Goal: Transaction & Acquisition: Purchase product/service

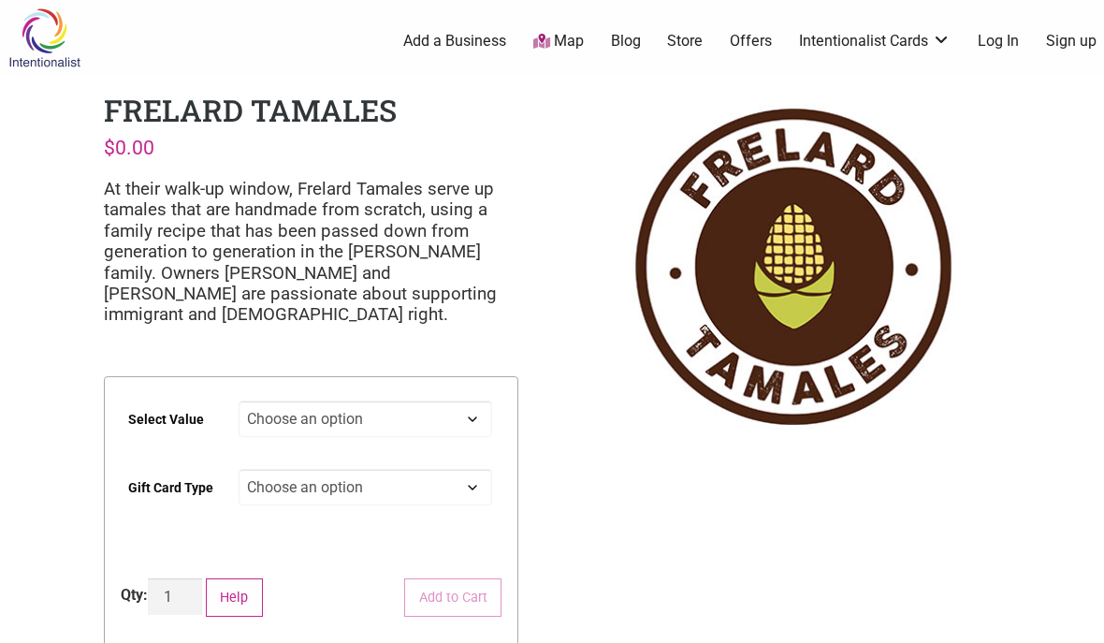
click at [484, 414] on select "Choose an option $25 $50 $100 $200 $500" at bounding box center [366, 418] width 254 height 36
select select "$100"
click at [477, 477] on select "Choose an option Physical" at bounding box center [366, 487] width 254 height 36
select select "Physical"
select select "$100"
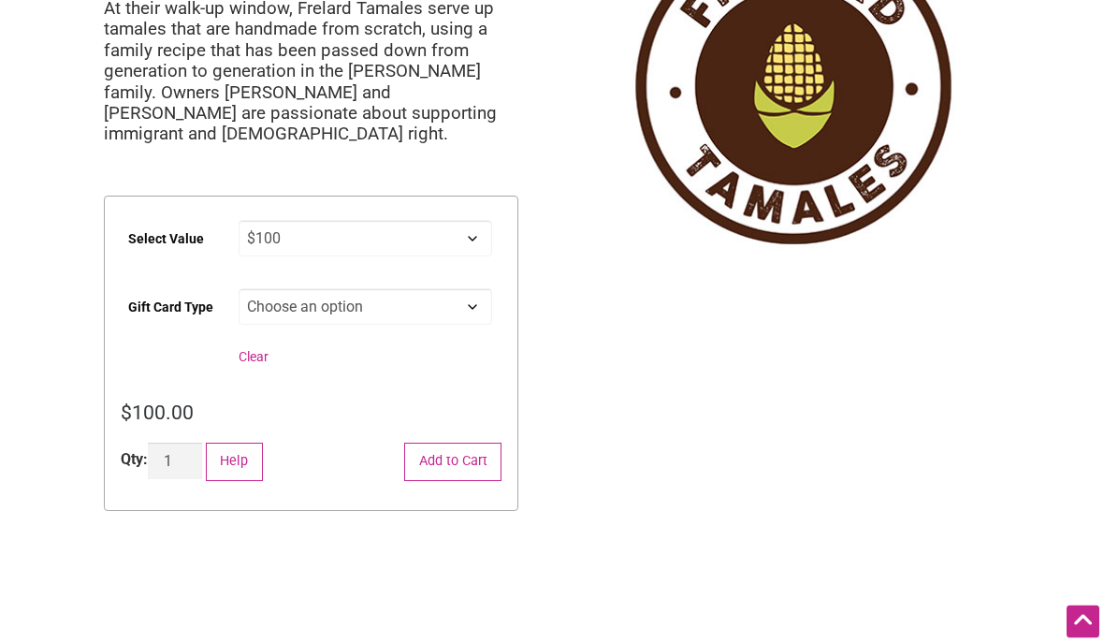
scroll to position [183, 0]
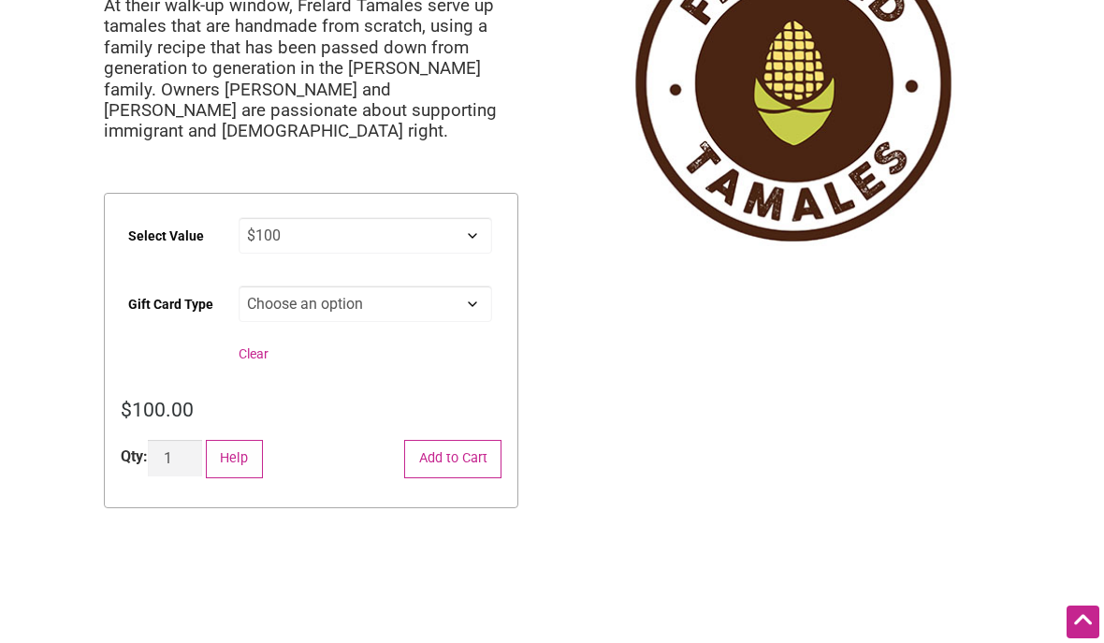
click at [477, 462] on button "Add to Cart" at bounding box center [452, 459] width 97 height 38
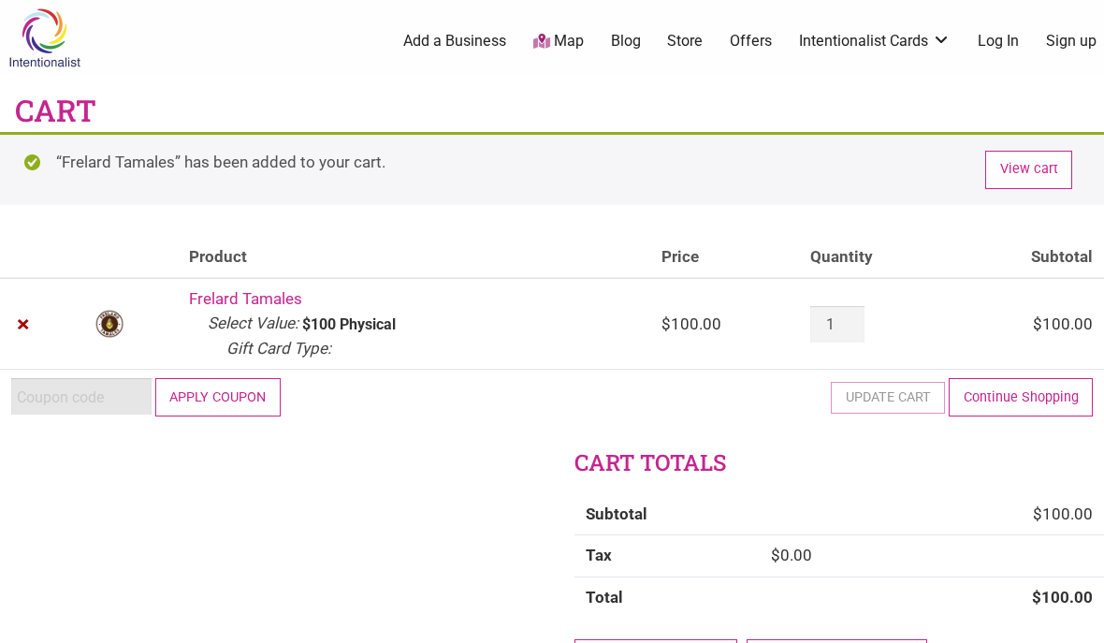
click at [105, 388] on input "Coupon:" at bounding box center [81, 396] width 140 height 36
type input "2025JUNTOS"
click at [235, 378] on button "Apply coupon" at bounding box center [217, 397] width 125 height 38
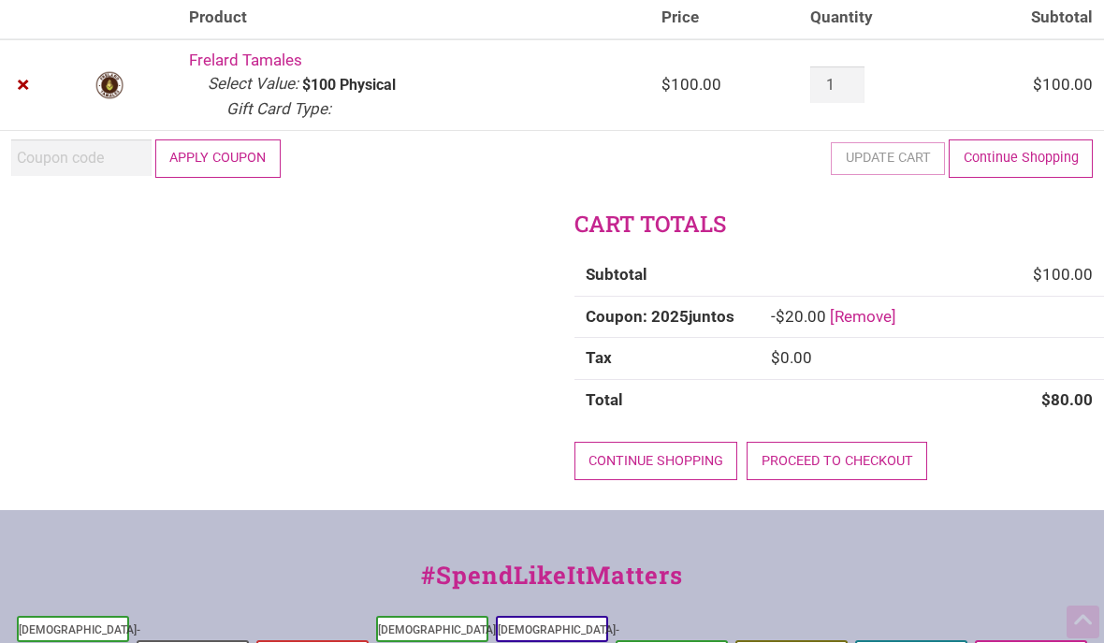
scroll to position [254, 0]
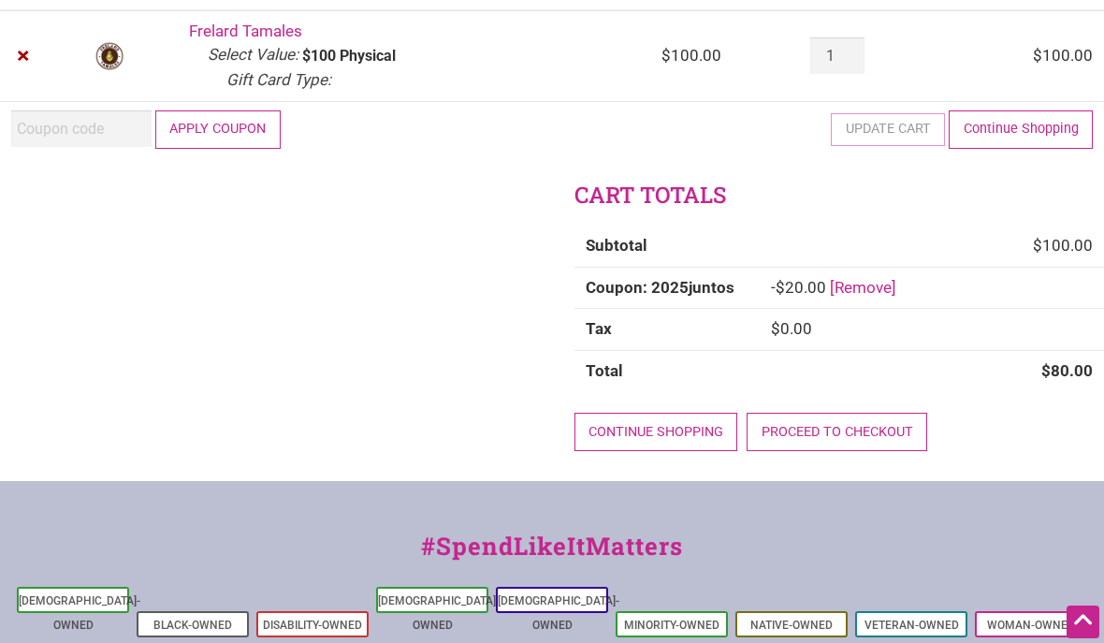
click at [840, 417] on link "Proceed to checkout" at bounding box center [837, 432] width 181 height 38
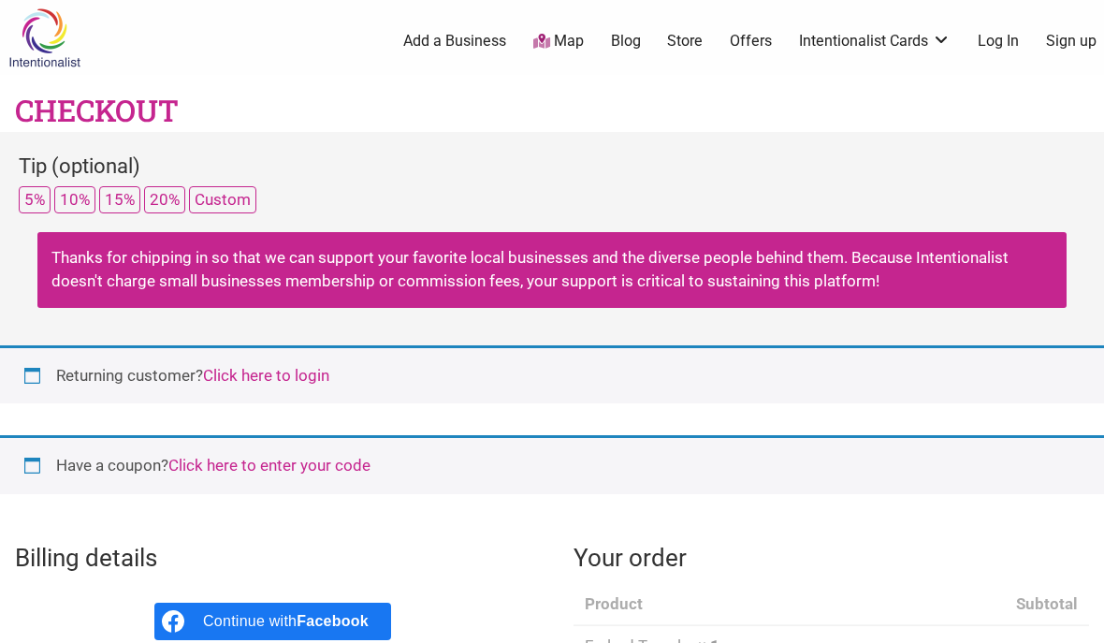
select select "WA"
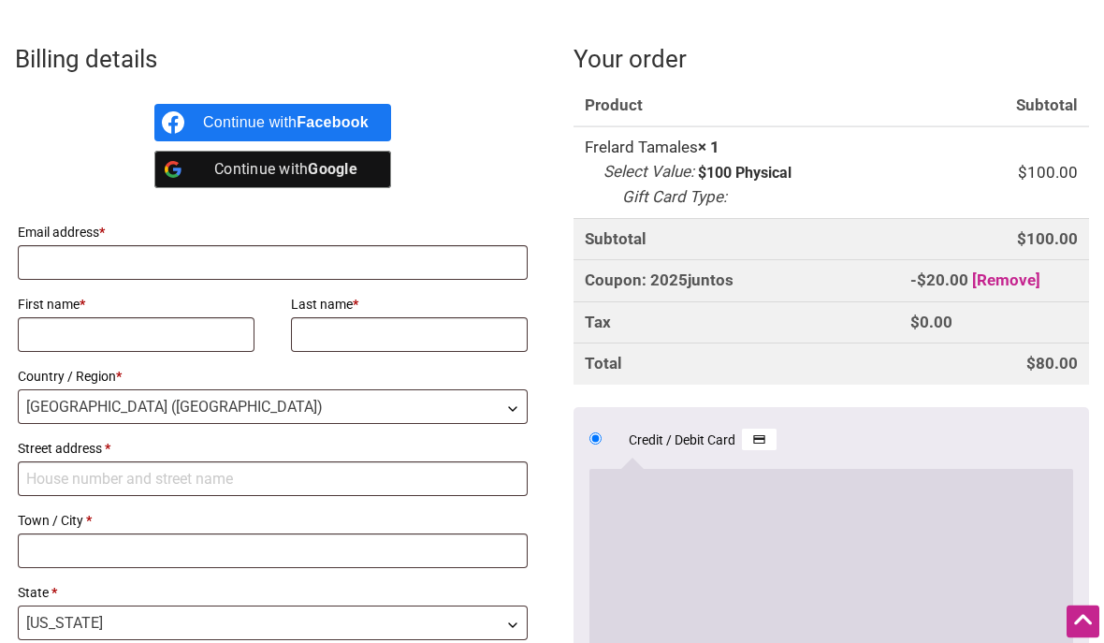
scroll to position [504, 0]
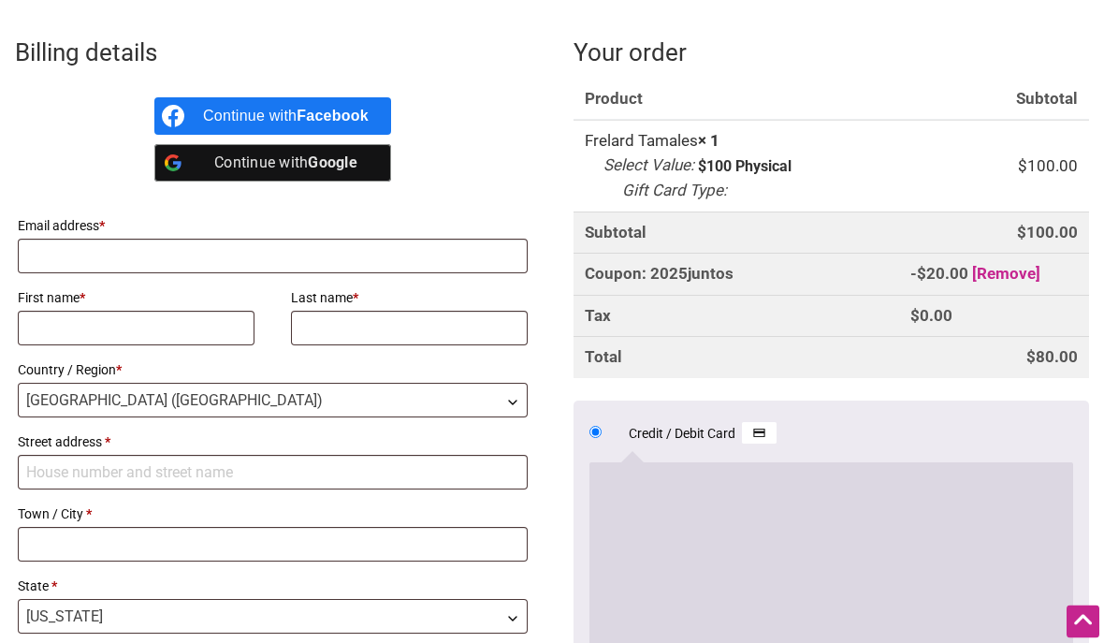
click at [342, 109] on b "Facebook" at bounding box center [333, 117] width 72 height 16
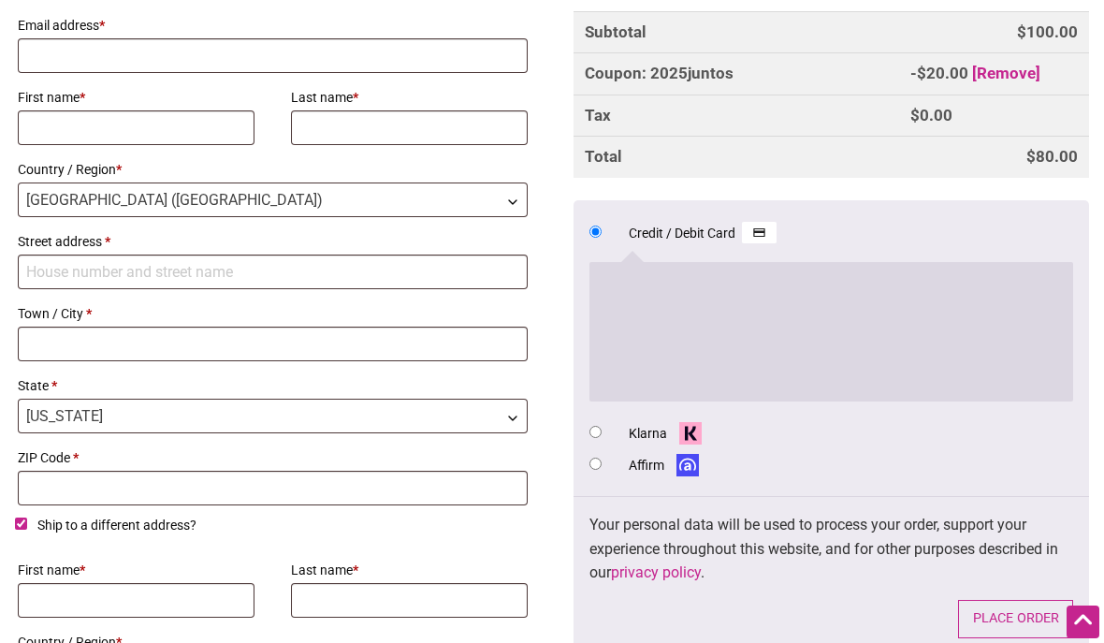
scroll to position [731, 0]
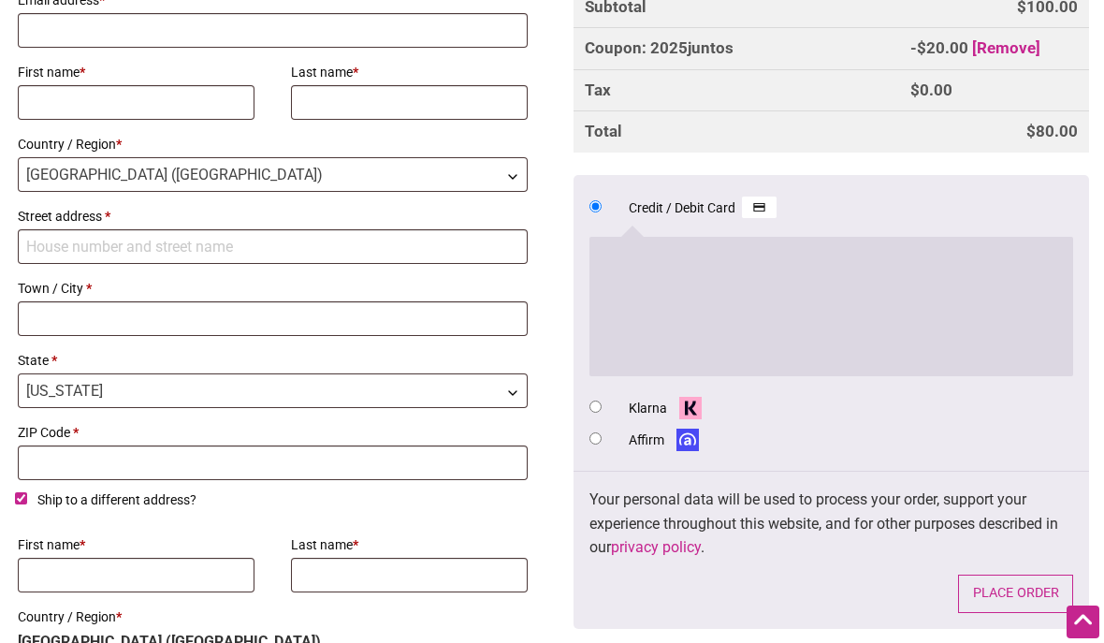
click at [1026, 574] on button "Place order" at bounding box center [1015, 593] width 115 height 38
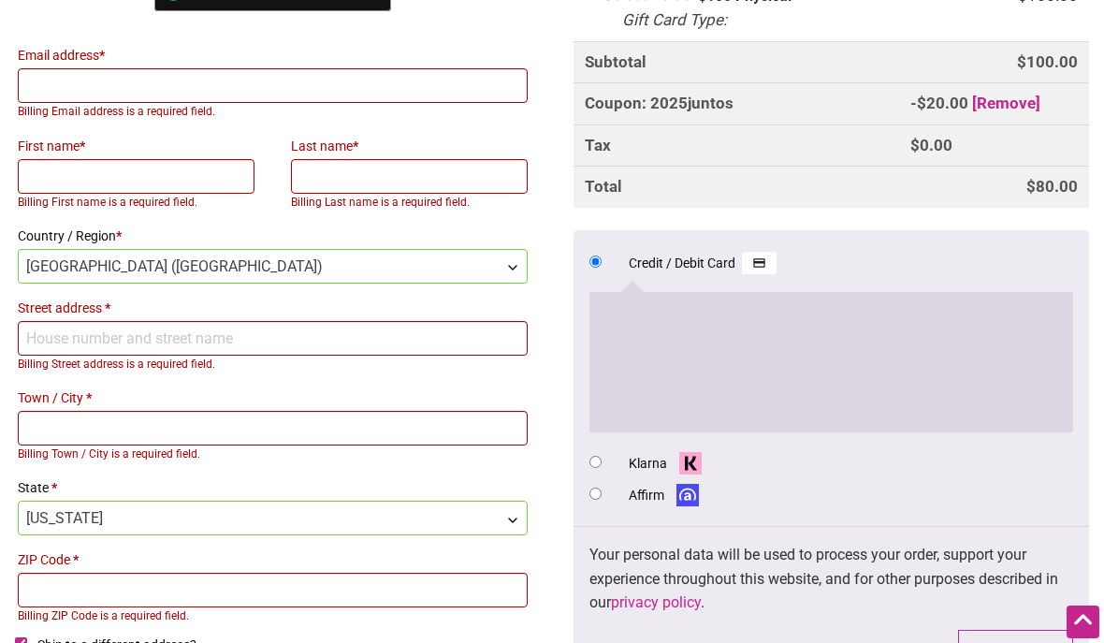
scroll to position [1034, 0]
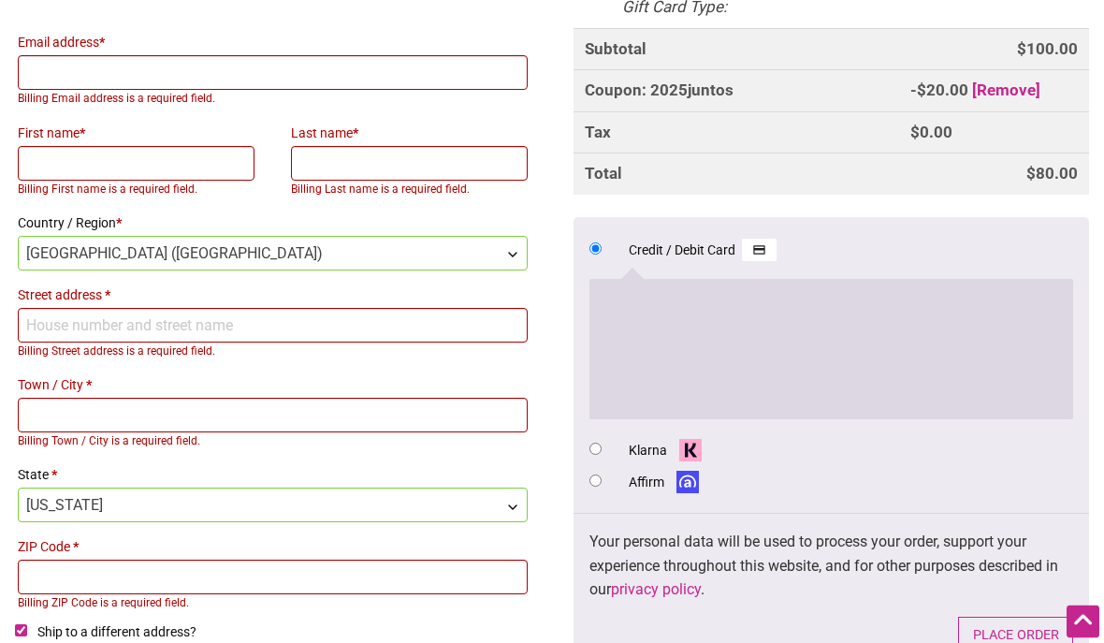
click at [599, 475] on input "Affirm" at bounding box center [595, 481] width 12 height 12
radio input "true"
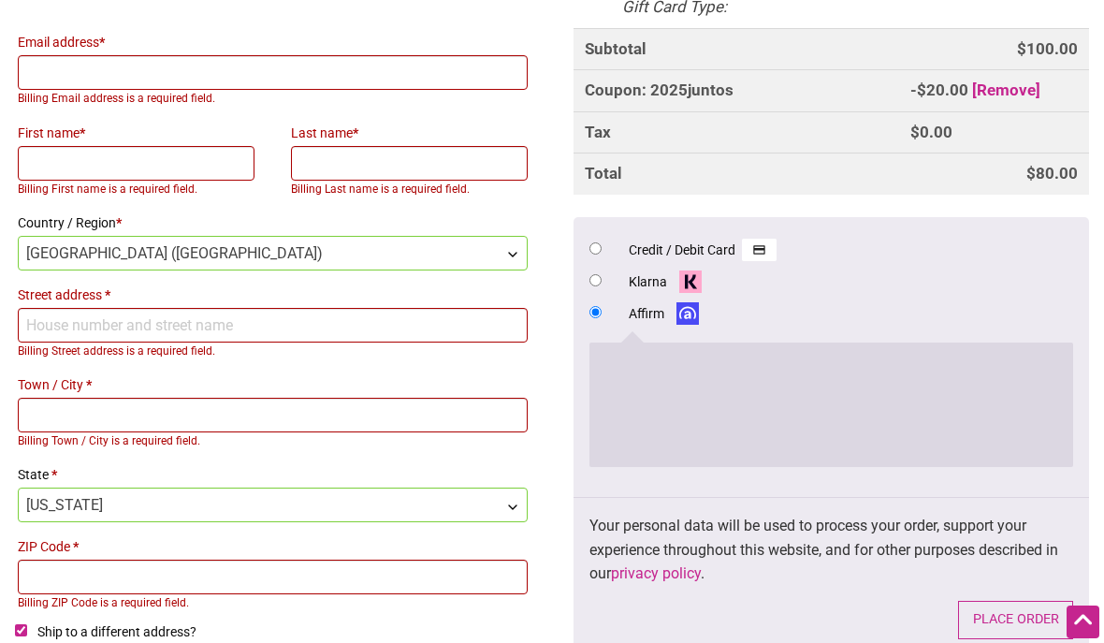
click at [606, 233] on li "Credit / Debit Card Save payment information to my account for future purchases." at bounding box center [831, 249] width 484 height 32
click at [602, 306] on input "Affirm" at bounding box center [595, 312] width 12 height 12
click at [599, 242] on input "Credit / Debit Card" at bounding box center [595, 248] width 12 height 12
radio input "true"
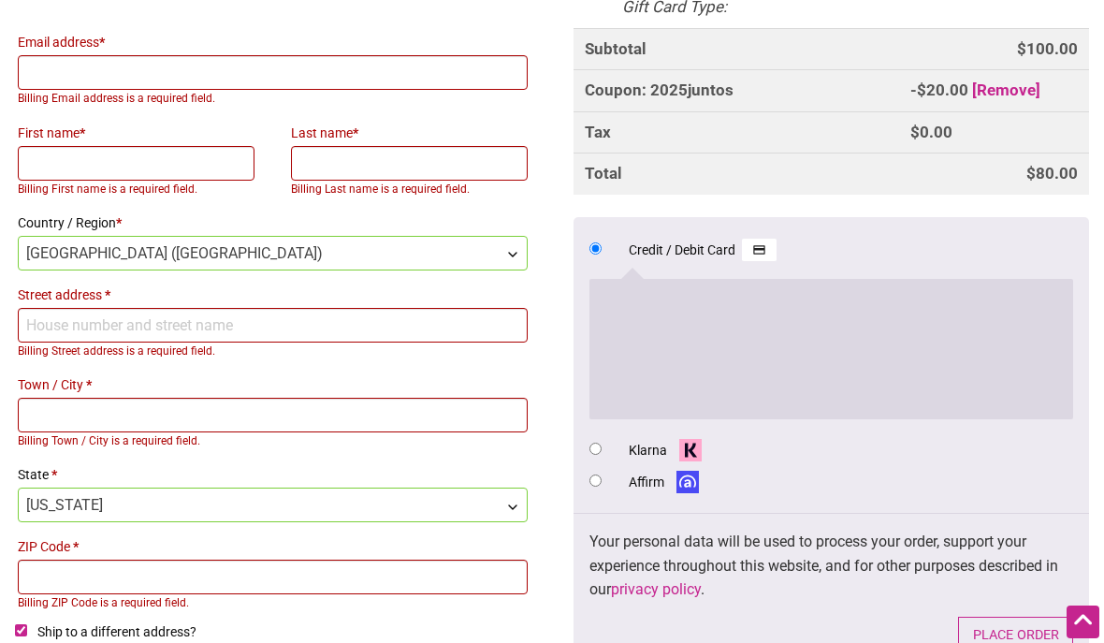
click at [1031, 617] on button "Place order" at bounding box center [1015, 636] width 115 height 38
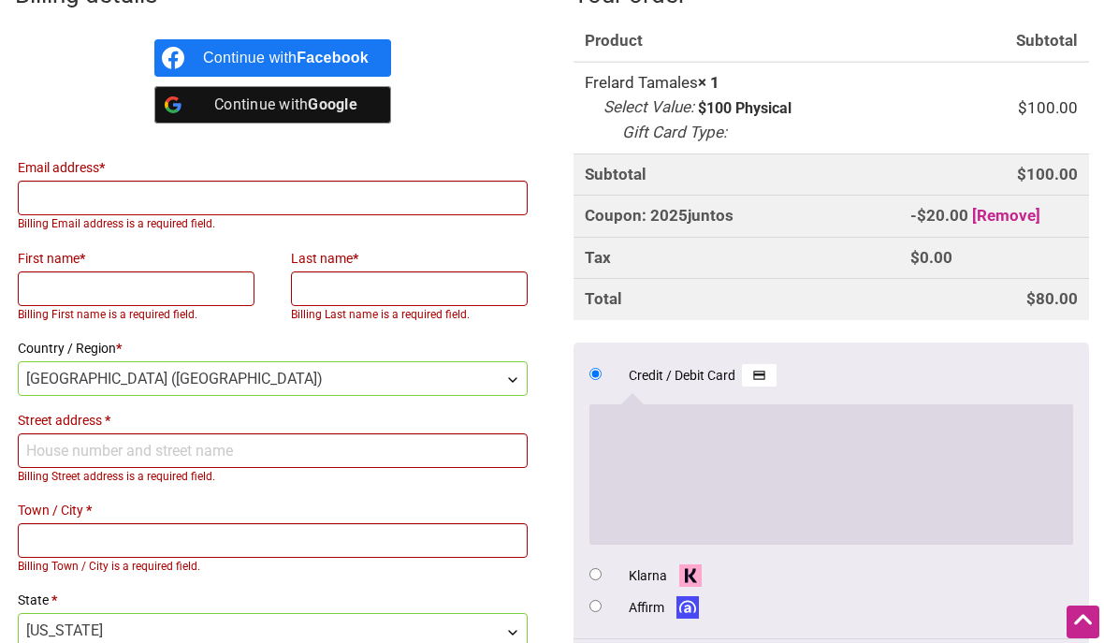
scroll to position [910, 0]
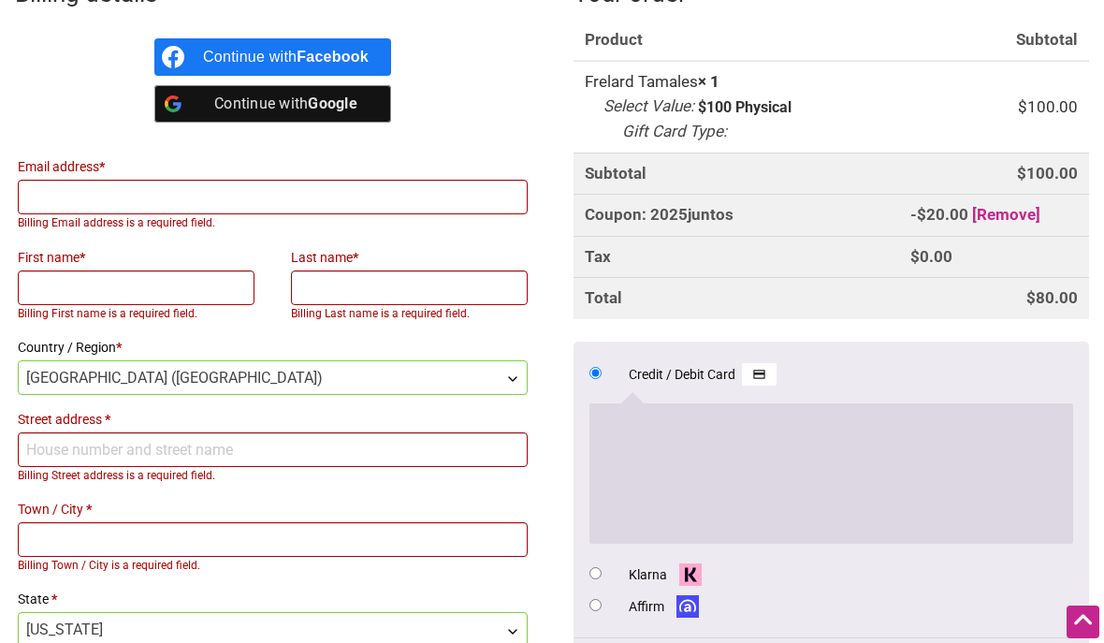
click at [114, 199] on input "Email address *" at bounding box center [273, 197] width 510 height 35
type input "B"
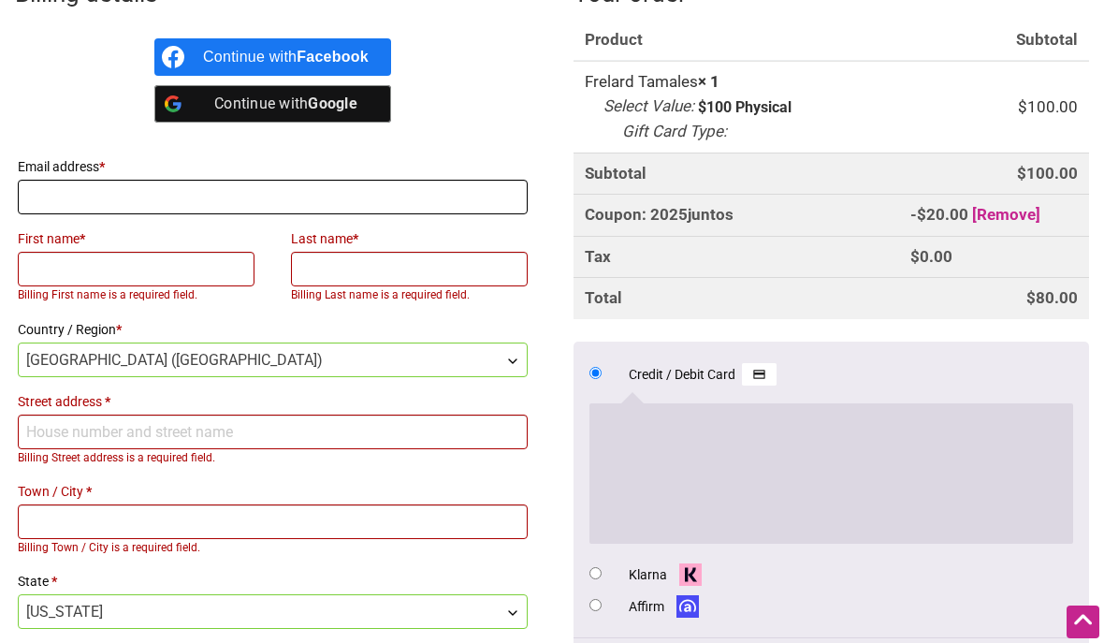
type input "brigitte.coutu@comcast.net"
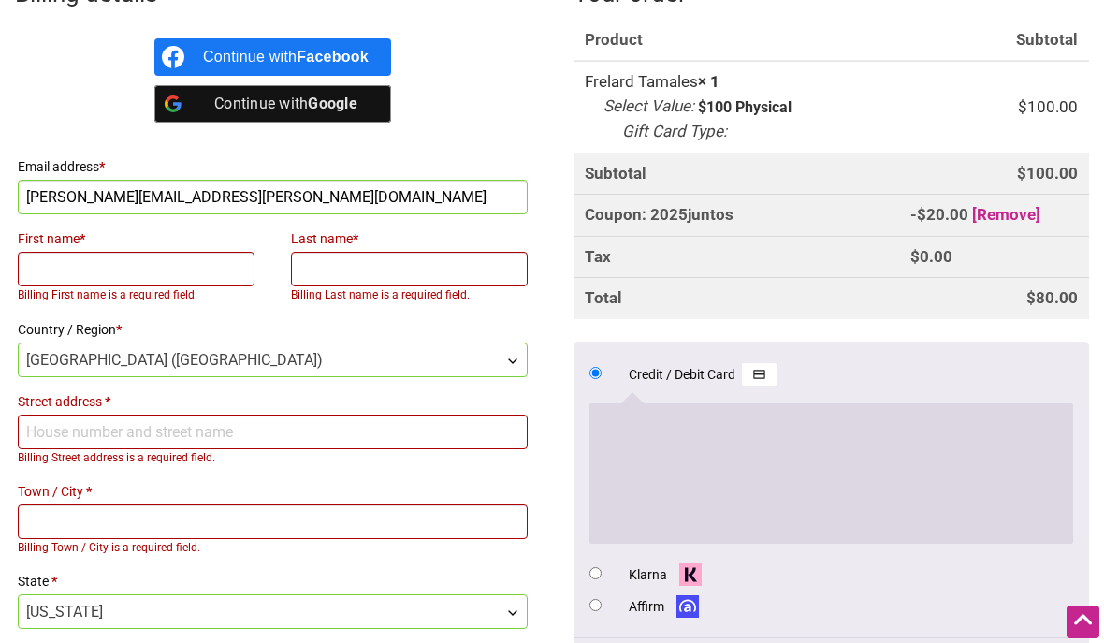
type input "Brigitte"
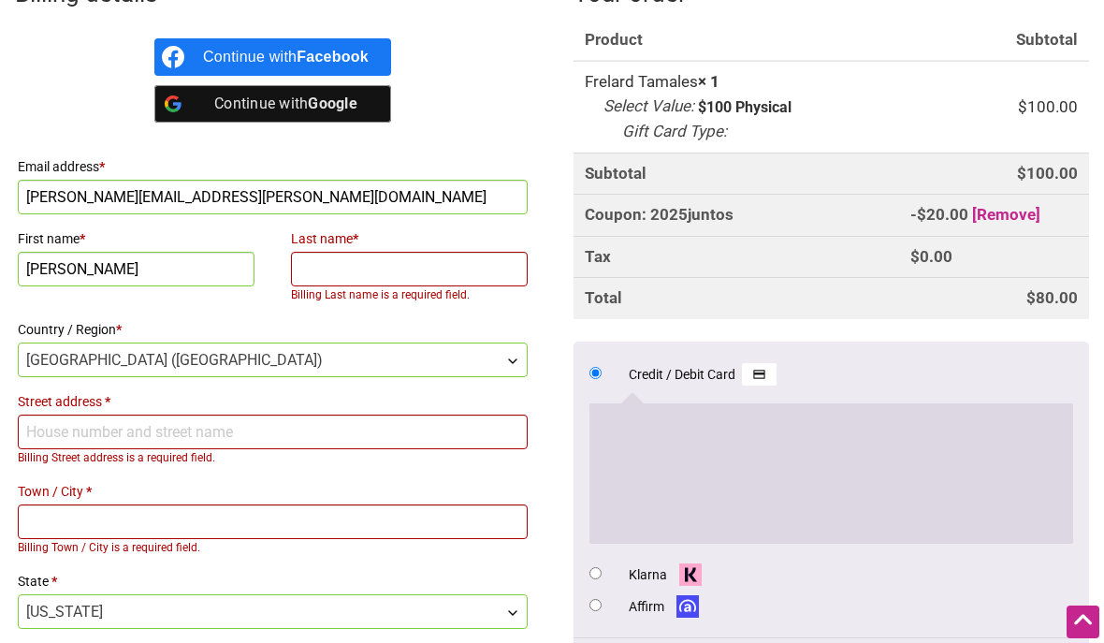
click at [455, 256] on input "Last name *" at bounding box center [409, 269] width 237 height 35
type input "Coutu"
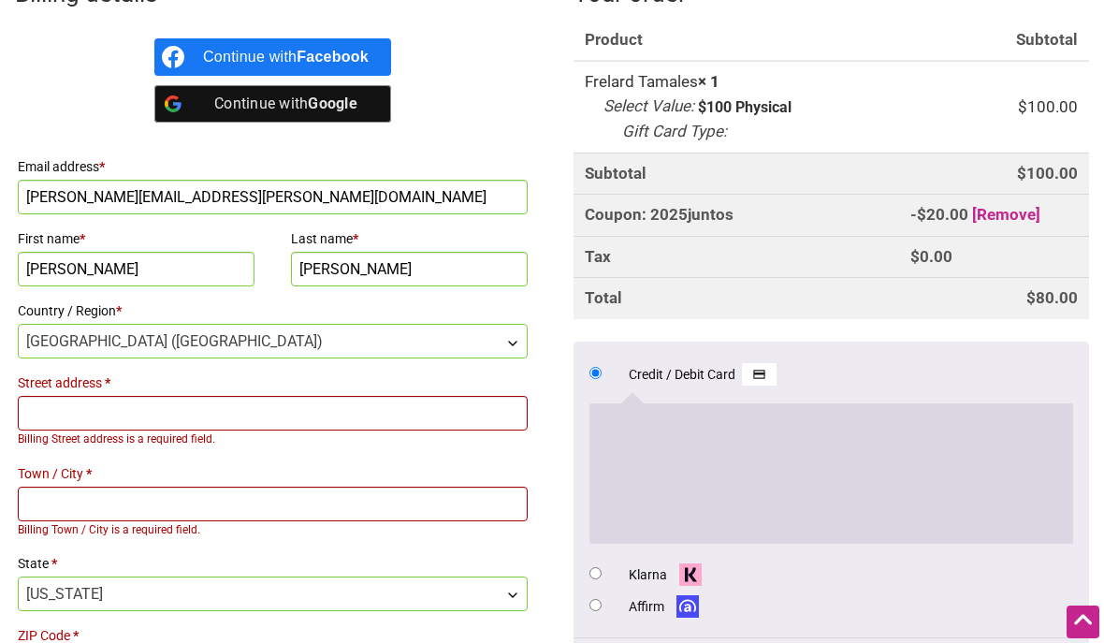
click at [419, 418] on input "Street address *" at bounding box center [273, 413] width 510 height 35
type input "2804 Huntington Street"
type input "Bellingham"
type input "98226"
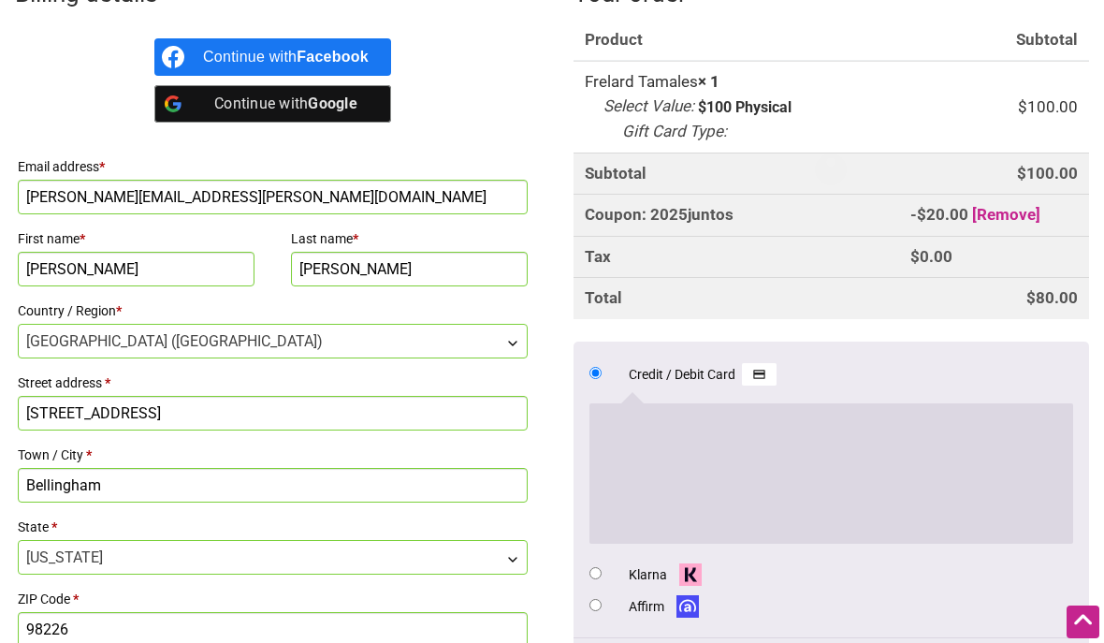
type input "2804 Huntington Street"
type input "Bellingham"
type input "98226"
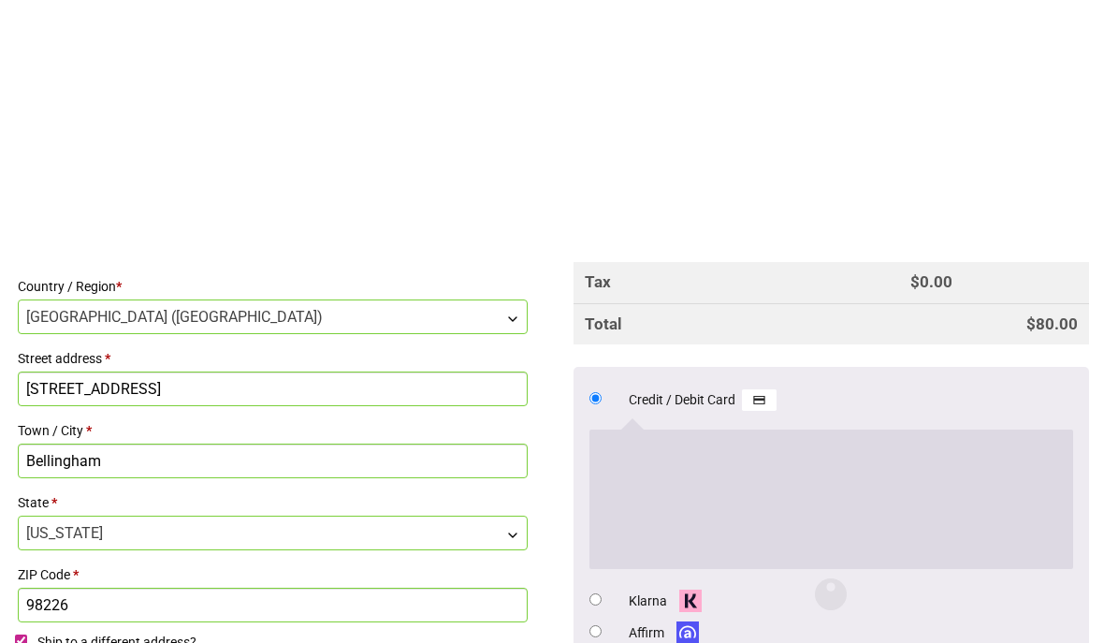
scroll to position [1214, 0]
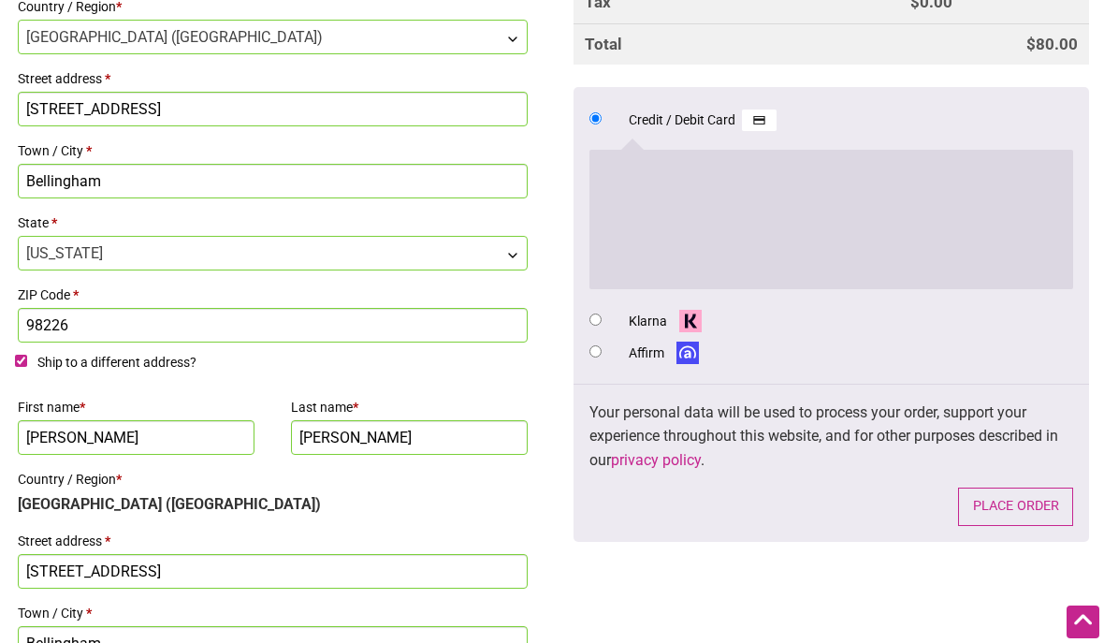
click at [21, 362] on input "Ship to a different address?" at bounding box center [21, 361] width 12 height 12
checkbox input "false"
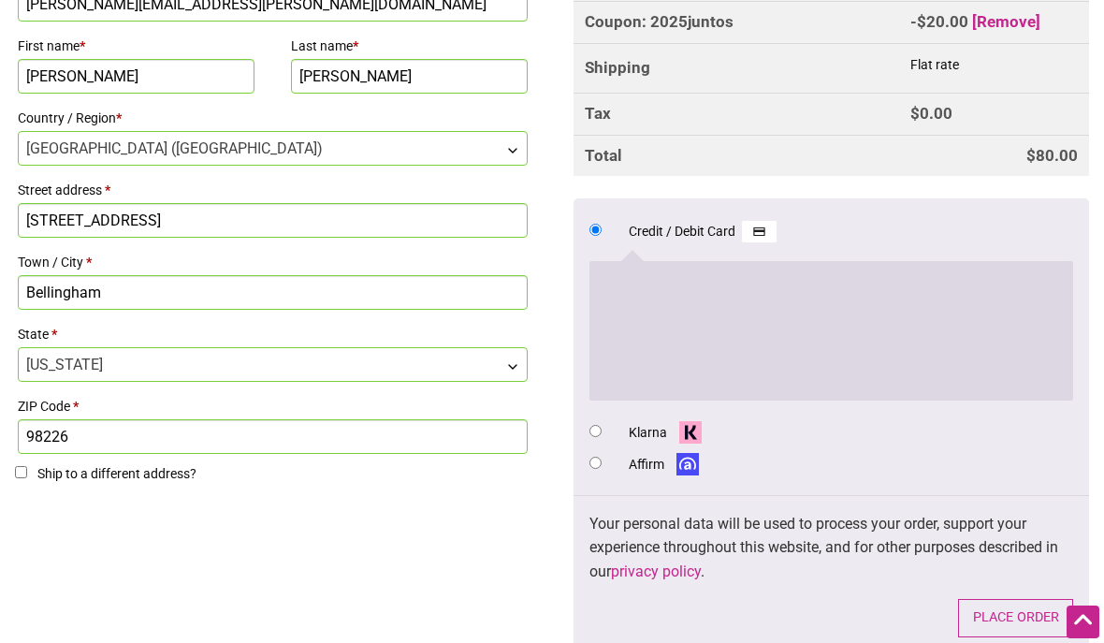
scroll to position [1098, 0]
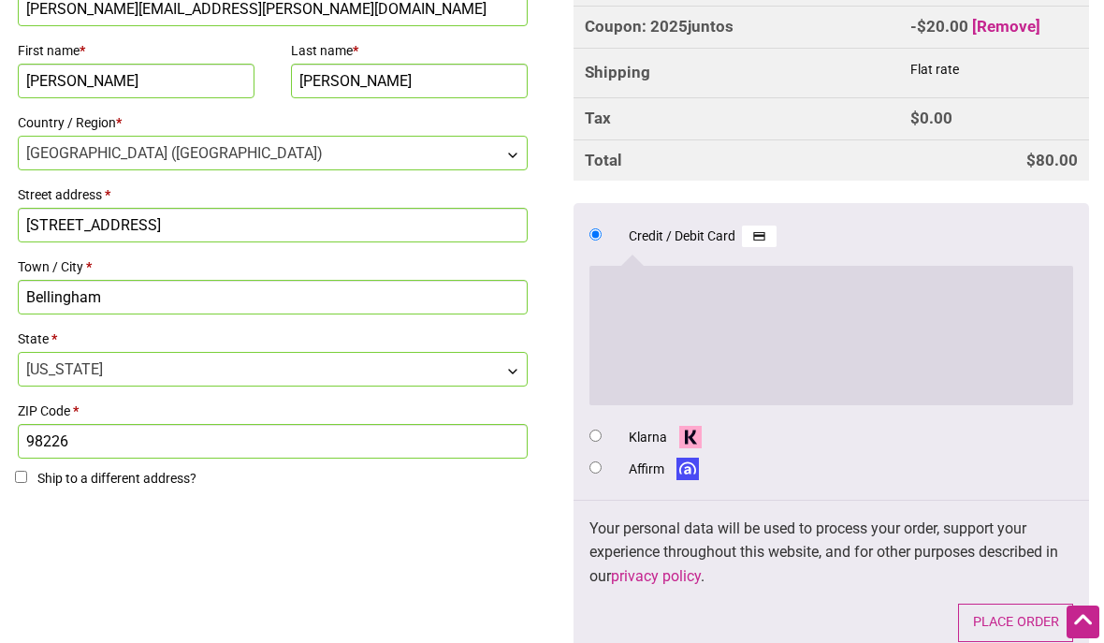
click at [1014, 603] on button "Place order" at bounding box center [1015, 622] width 115 height 38
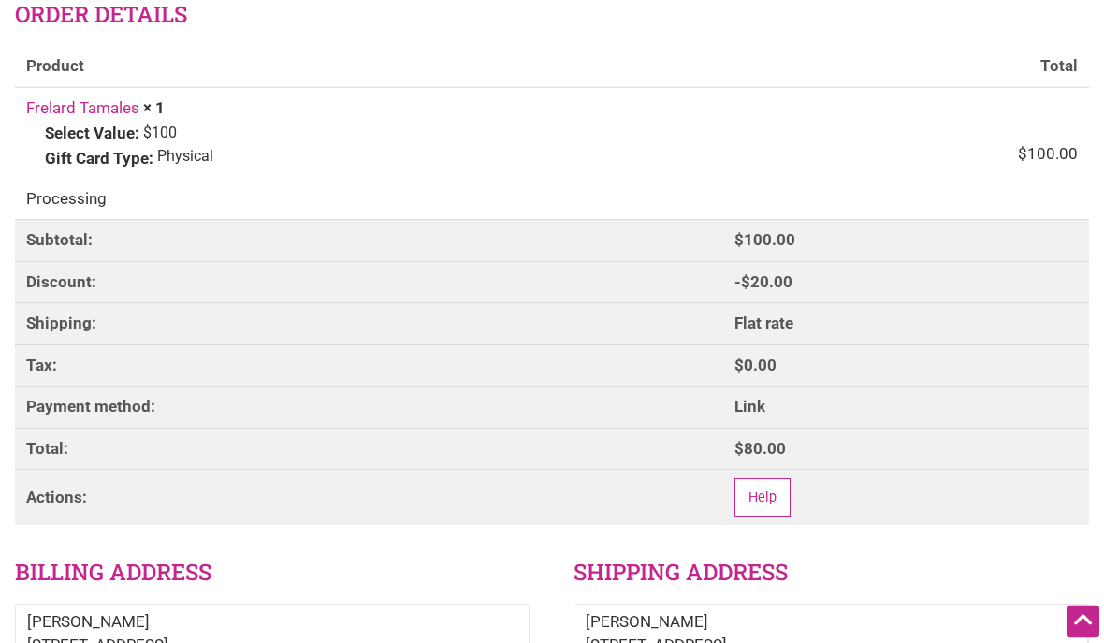
scroll to position [269, 0]
